Goal: Task Accomplishment & Management: Complete application form

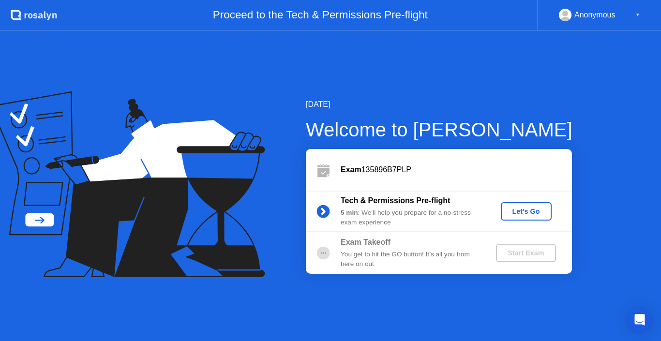
click at [527, 213] on div "Let's Go" at bounding box center [526, 212] width 43 height 8
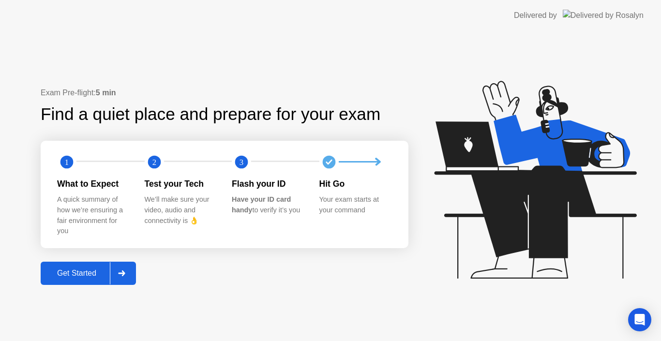
click at [83, 277] on div "Get Started" at bounding box center [77, 273] width 66 height 9
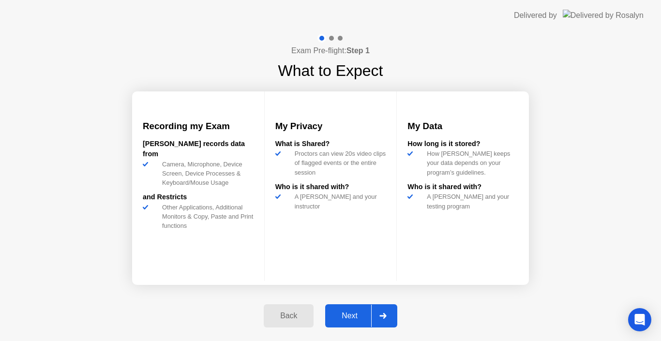
click at [342, 322] on button "Next" at bounding box center [361, 315] width 72 height 23
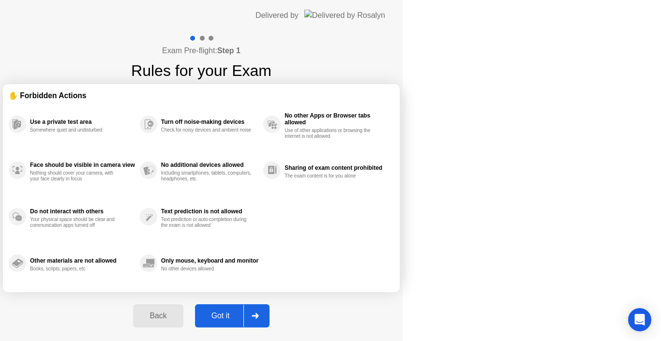
click at [243, 315] on div "Got it" at bounding box center [220, 316] width 45 height 9
select select "Available cameras"
select select "Available speakers"
select select "Available microphones"
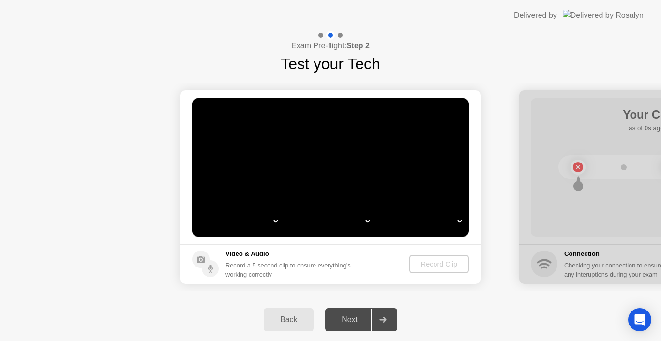
select select "*"
select select "**********"
select select "*******"
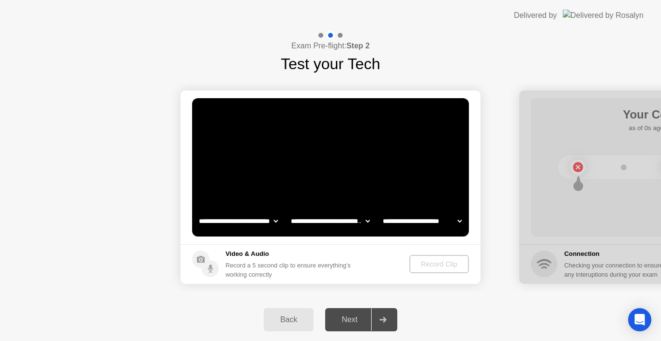
select select "*******"
click at [348, 315] on div "Next" at bounding box center [349, 319] width 43 height 9
click at [436, 262] on div "Record Clip" at bounding box center [440, 264] width 52 height 8
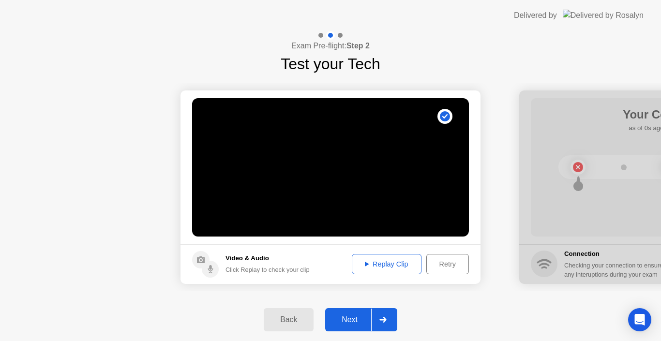
click at [387, 266] on div "Replay Clip" at bounding box center [386, 264] width 63 height 8
click at [355, 316] on div "Next" at bounding box center [349, 319] width 43 height 9
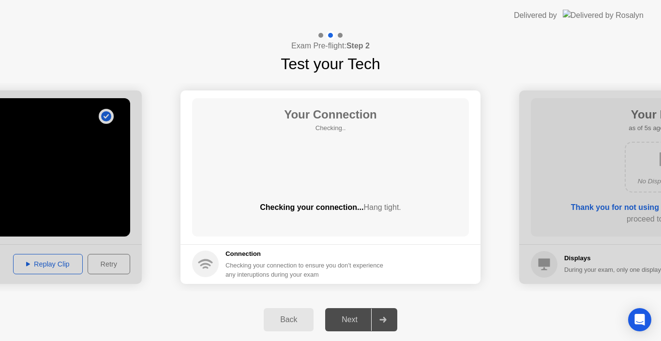
click at [355, 316] on div "Next" at bounding box center [349, 319] width 43 height 9
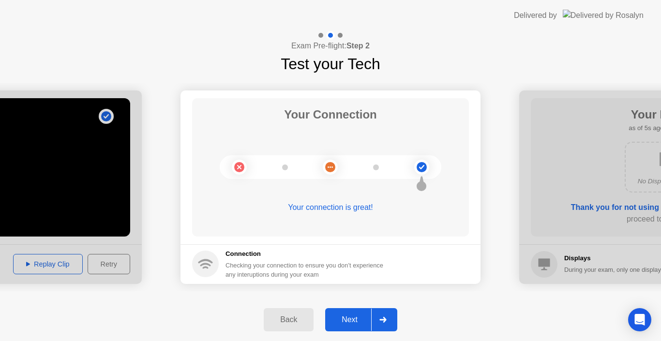
click at [349, 321] on div "Next" at bounding box center [349, 319] width 43 height 9
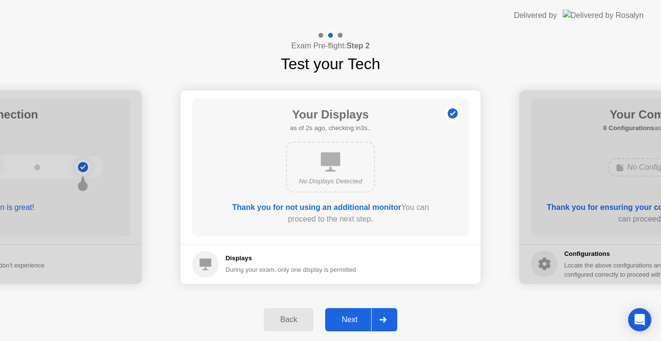
click at [350, 319] on div "Next" at bounding box center [349, 319] width 43 height 9
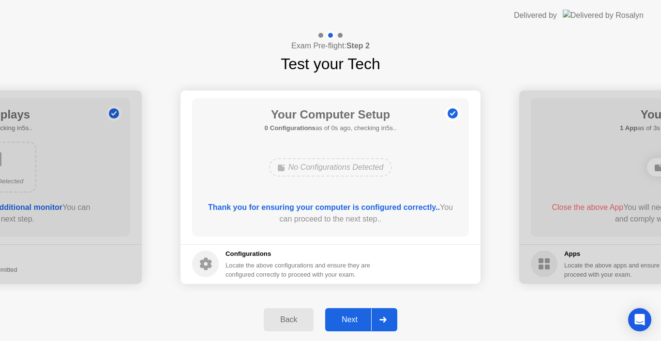
click at [350, 319] on div "Next" at bounding box center [349, 319] width 43 height 9
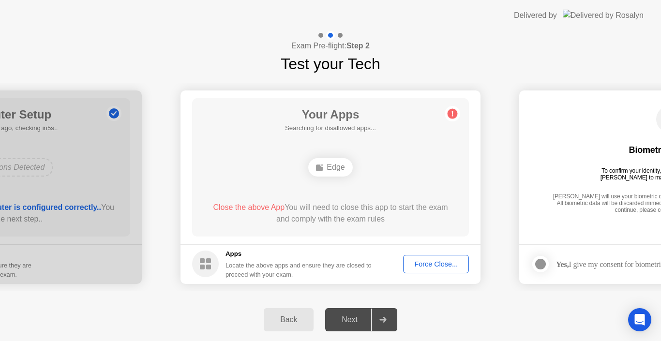
click at [350, 319] on div "Next" at bounding box center [349, 319] width 43 height 9
click at [540, 265] on div at bounding box center [541, 264] width 12 height 12
click at [360, 318] on div "Next" at bounding box center [349, 319] width 43 height 9
click at [425, 268] on div "Force Close..." at bounding box center [435, 264] width 59 height 8
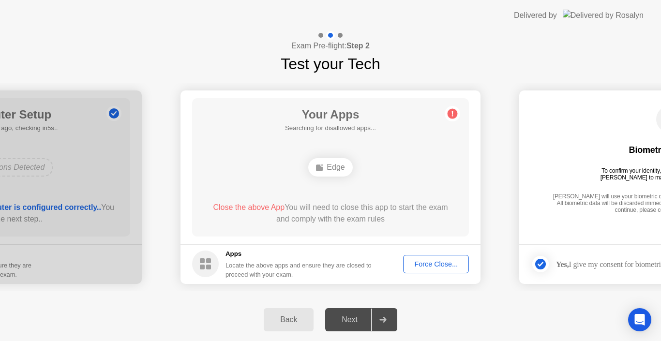
click at [353, 316] on div "Next" at bounding box center [349, 319] width 43 height 9
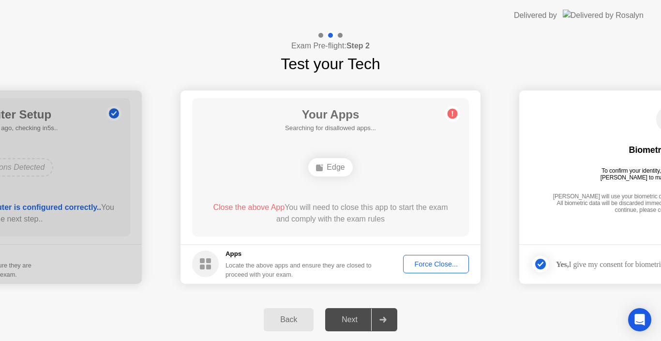
click at [424, 266] on div "Force Close..." at bounding box center [435, 264] width 59 height 8
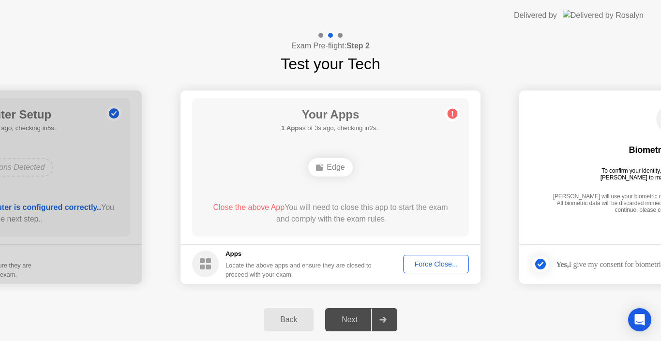
click at [386, 321] on icon at bounding box center [382, 320] width 7 height 6
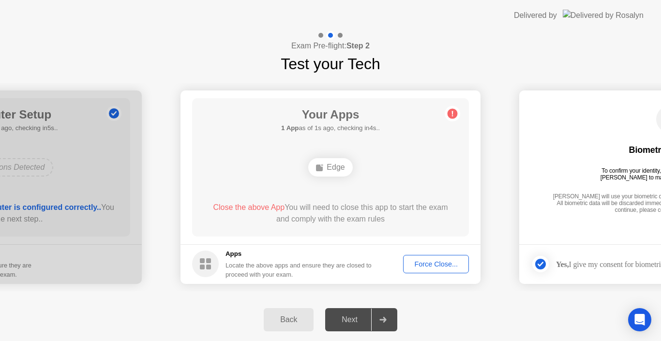
click at [541, 263] on icon at bounding box center [541, 264] width 6 height 6
click at [353, 322] on div "Next" at bounding box center [349, 319] width 43 height 9
click at [352, 322] on div "Next" at bounding box center [349, 319] width 43 height 9
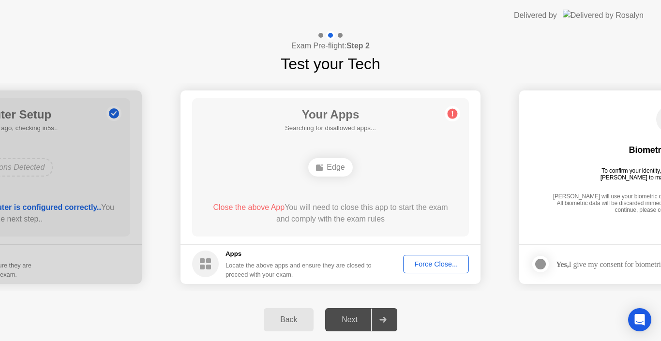
click at [426, 268] on div "Force Close..." at bounding box center [435, 264] width 59 height 8
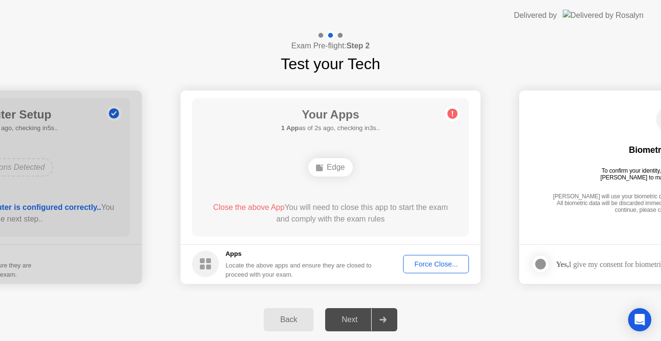
click at [541, 263] on div at bounding box center [541, 264] width 12 height 12
click at [350, 317] on div "Next" at bounding box center [349, 319] width 43 height 9
click at [433, 260] on div "Force Close..." at bounding box center [435, 264] width 59 height 8
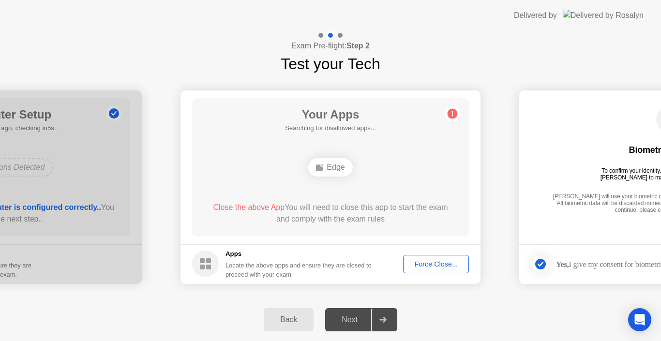
click at [288, 320] on div "Back" at bounding box center [289, 319] width 44 height 9
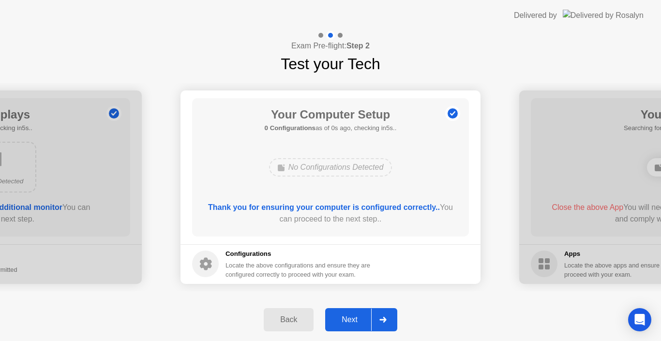
click at [345, 319] on div "Next" at bounding box center [349, 319] width 43 height 9
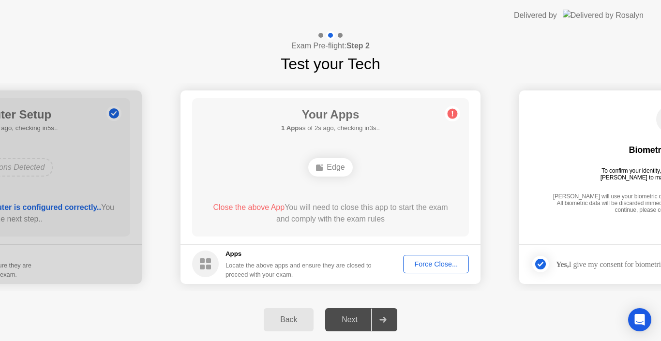
click at [350, 319] on div "Next" at bounding box center [349, 319] width 43 height 9
click at [350, 320] on div "Next" at bounding box center [349, 319] width 43 height 9
click at [539, 265] on icon at bounding box center [541, 264] width 6 height 5
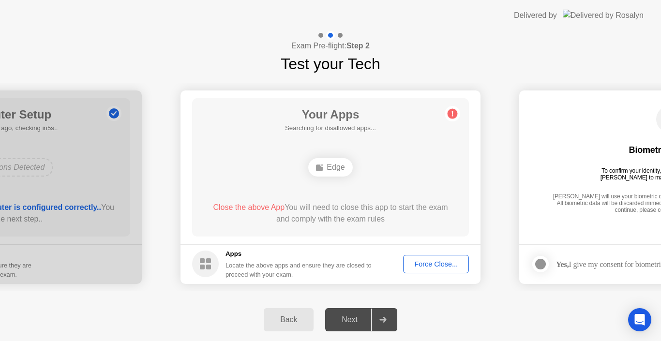
click at [291, 318] on div "Back" at bounding box center [289, 319] width 44 height 9
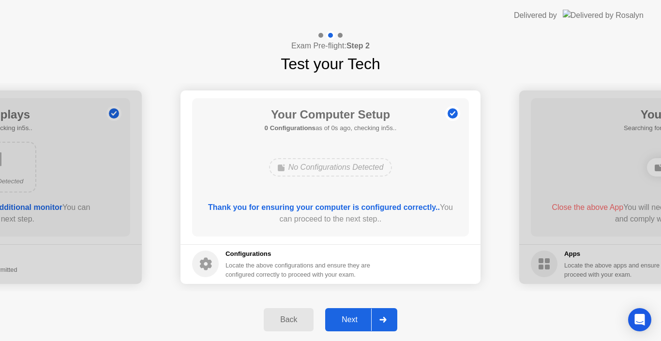
click at [355, 314] on button "Next" at bounding box center [361, 319] width 72 height 23
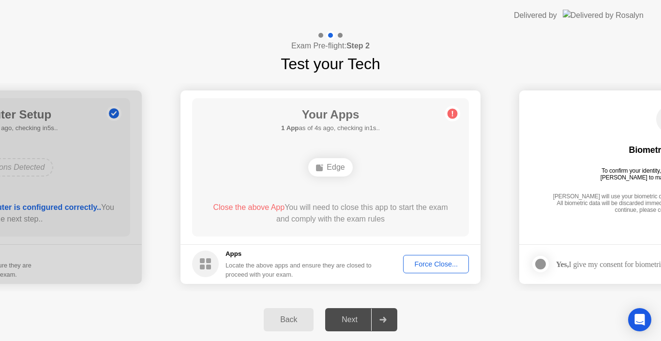
click at [285, 320] on div "Back" at bounding box center [289, 319] width 44 height 9
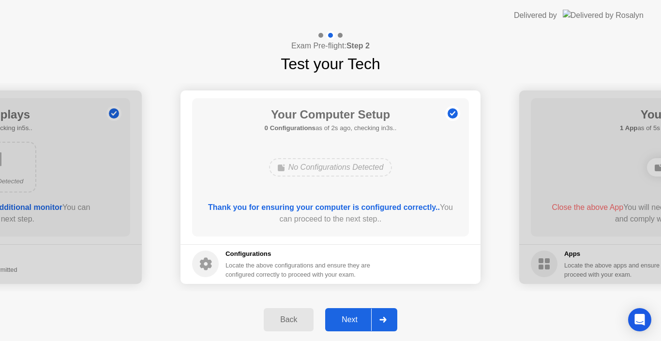
click at [285, 320] on div "Back" at bounding box center [289, 319] width 44 height 9
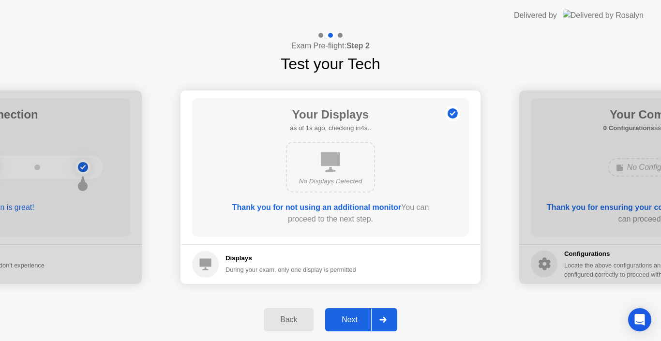
click at [285, 320] on div "Back" at bounding box center [289, 319] width 44 height 9
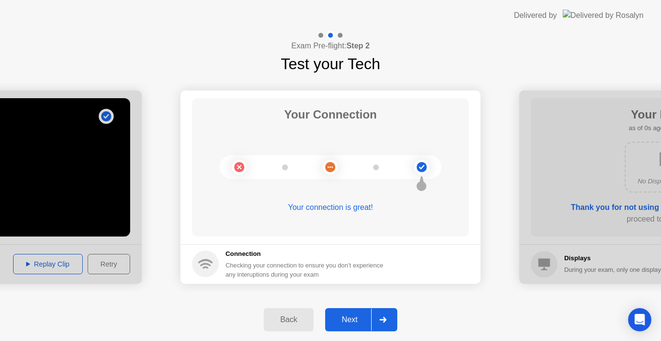
click at [285, 320] on div "Back" at bounding box center [289, 319] width 44 height 9
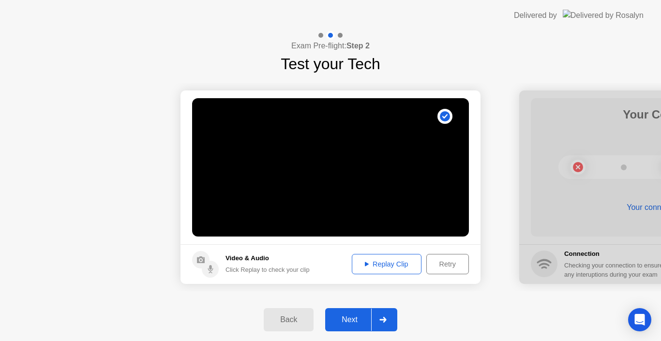
click at [341, 320] on div "Next" at bounding box center [349, 319] width 43 height 9
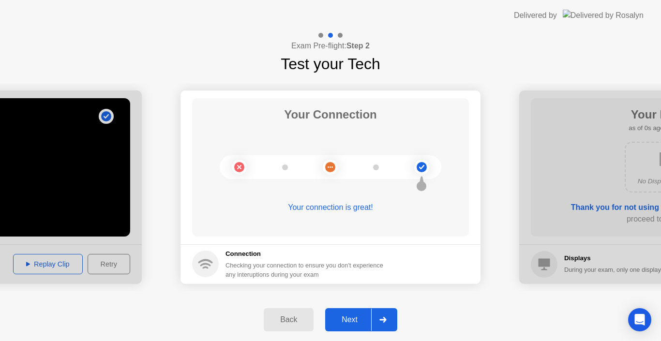
click at [341, 320] on div "Next" at bounding box center [349, 319] width 43 height 9
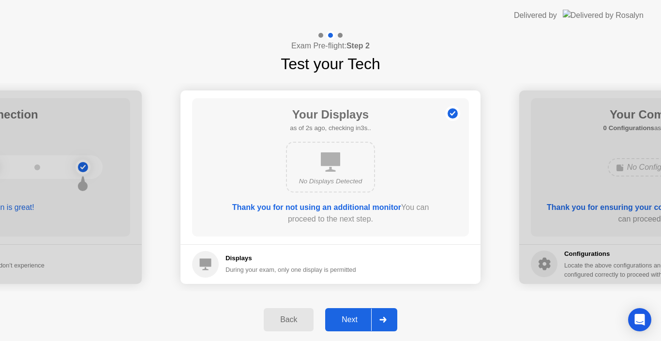
click at [341, 321] on div "Next" at bounding box center [349, 319] width 43 height 9
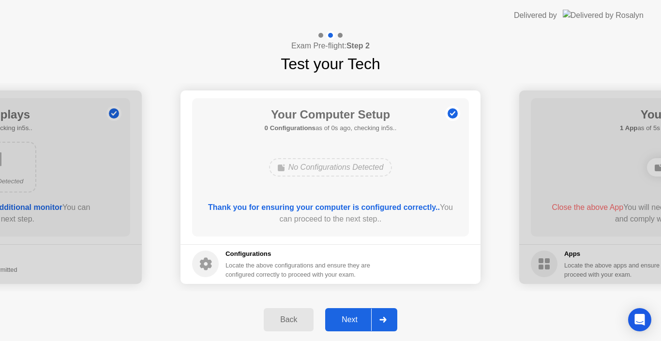
click at [341, 321] on div "Next" at bounding box center [349, 319] width 43 height 9
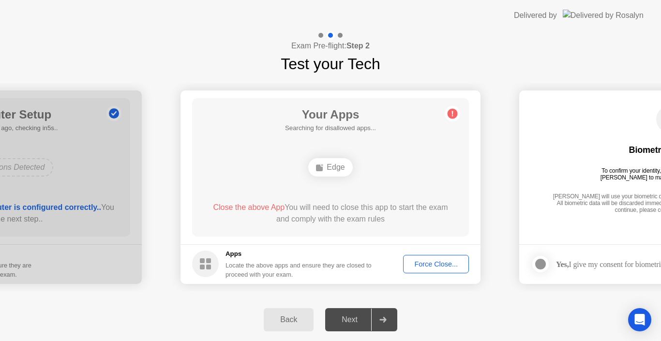
click at [341, 321] on div "Next" at bounding box center [349, 319] width 43 height 9
click at [349, 319] on div "Next" at bounding box center [349, 319] width 43 height 9
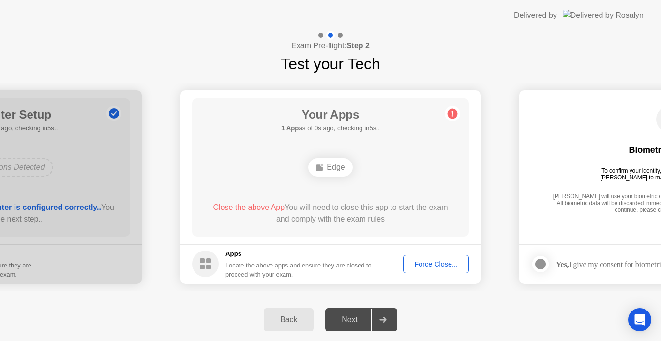
click at [349, 319] on div "Next" at bounding box center [349, 319] width 43 height 9
click at [349, 318] on div "Next" at bounding box center [349, 319] width 43 height 9
click at [442, 261] on div "Force Close..." at bounding box center [435, 264] width 59 height 8
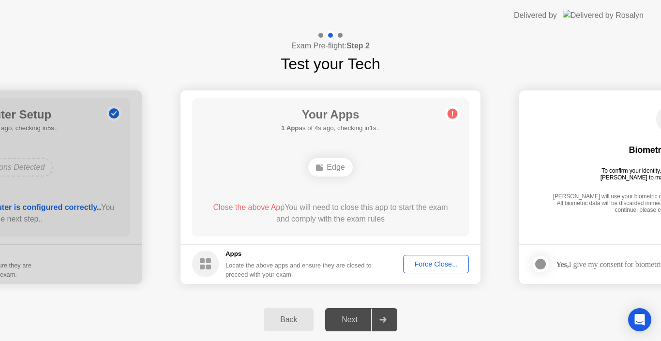
click at [422, 263] on div "Force Close..." at bounding box center [435, 264] width 59 height 8
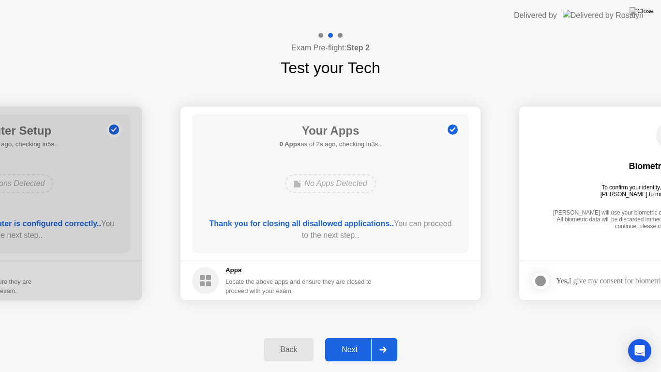
click at [352, 341] on div "Next" at bounding box center [349, 349] width 43 height 9
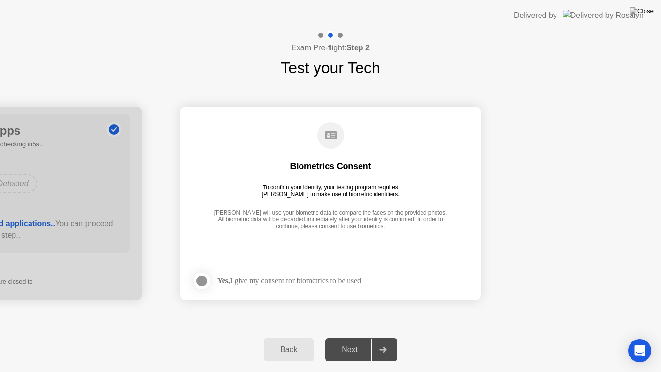
click at [204, 282] on div at bounding box center [202, 281] width 12 height 12
click at [344, 341] on div "Next" at bounding box center [349, 349] width 43 height 9
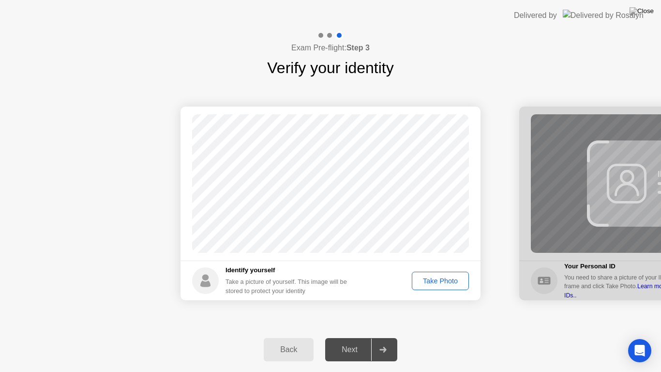
click at [350, 341] on div "Next" at bounding box center [349, 349] width 43 height 9
click at [434, 279] on div "Take Photo" at bounding box center [440, 281] width 50 height 8
click at [343, 341] on div "Next" at bounding box center [349, 349] width 43 height 9
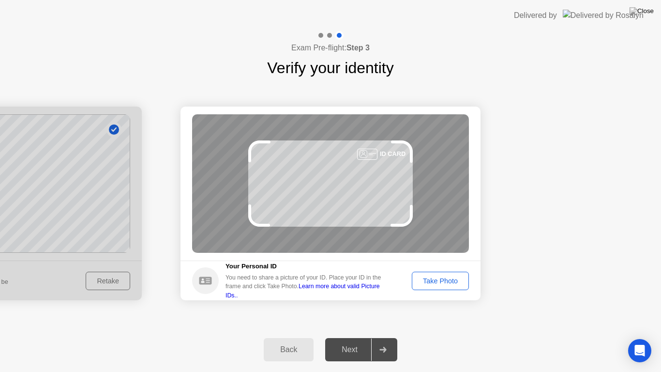
click at [438, 277] on div "Take Photo" at bounding box center [440, 281] width 50 height 8
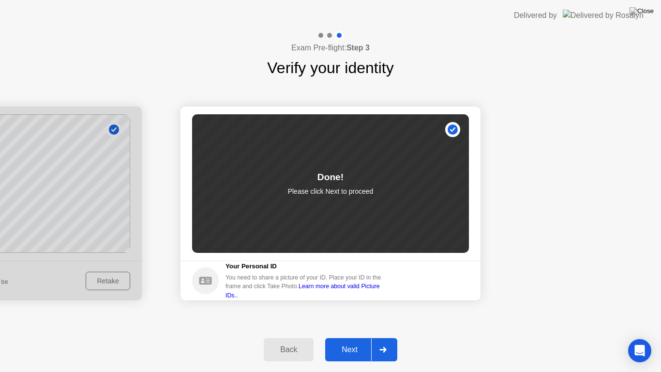
click at [352, 341] on div "Next" at bounding box center [349, 349] width 43 height 9
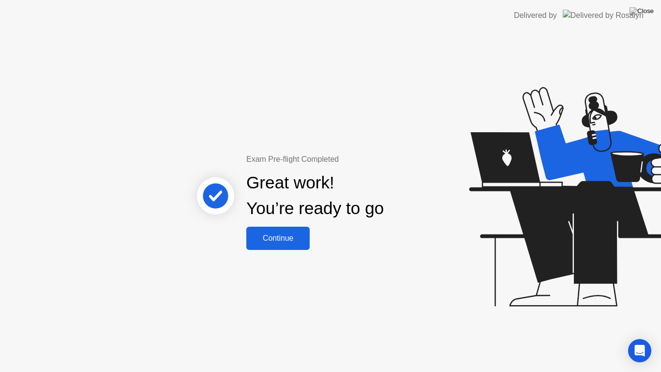
click at [271, 245] on button "Continue" at bounding box center [277, 237] width 63 height 23
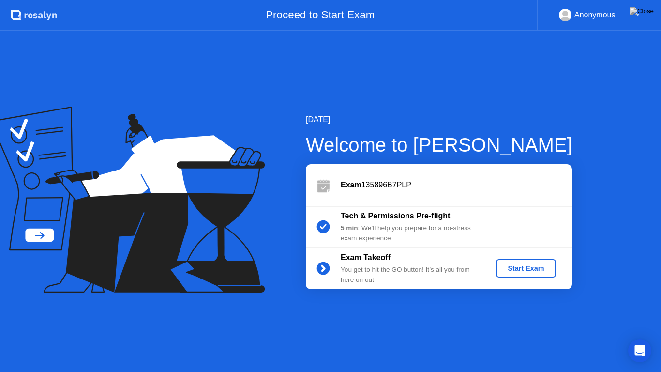
click at [521, 264] on div "Start Exam" at bounding box center [526, 268] width 52 height 8
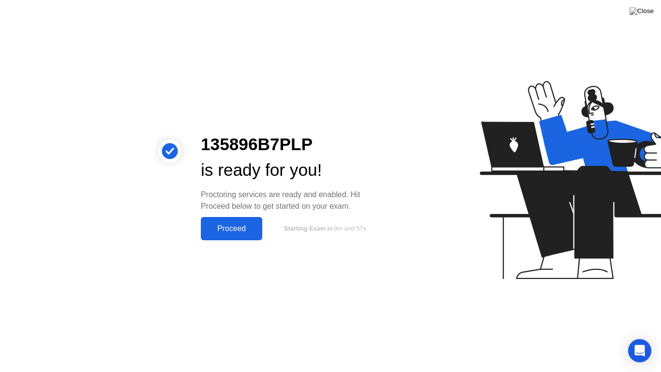
click at [241, 225] on div "Proceed" at bounding box center [232, 228] width 56 height 9
